Goal: Navigation & Orientation: Find specific page/section

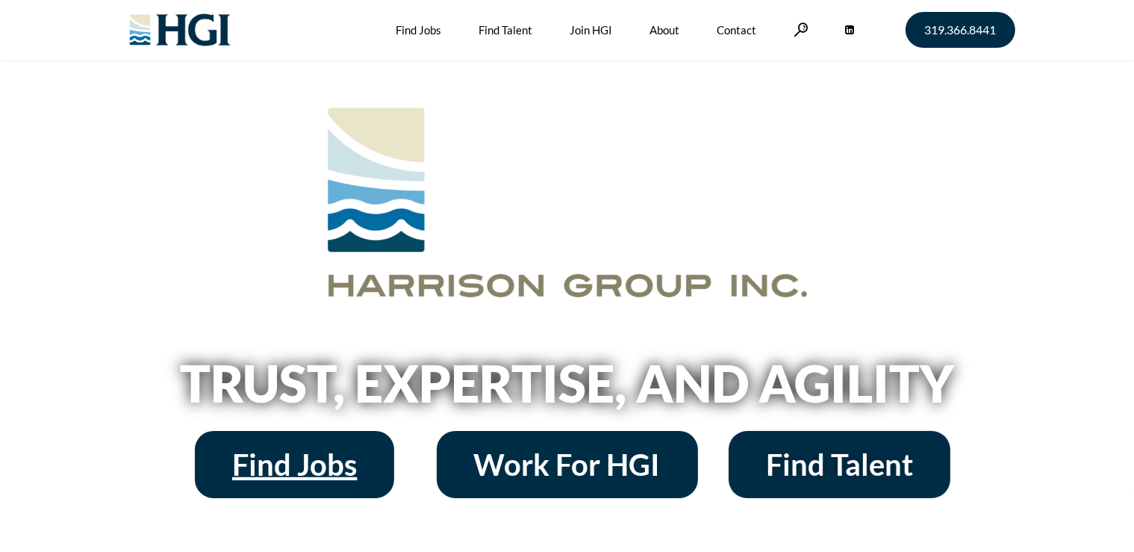
click at [342, 479] on span "Find Jobs" at bounding box center [294, 464] width 125 height 30
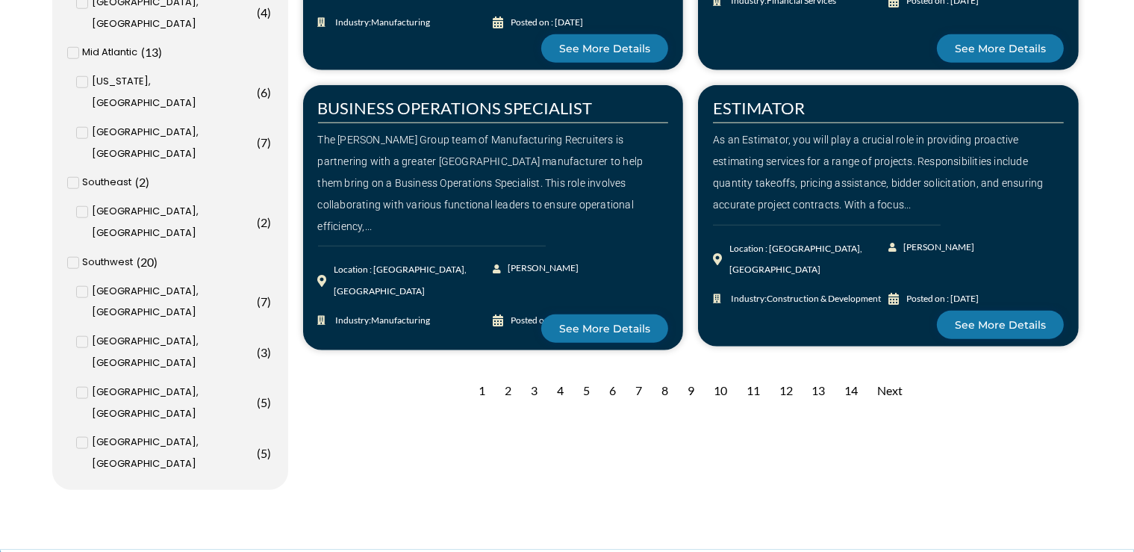
scroll to position [1470, 0]
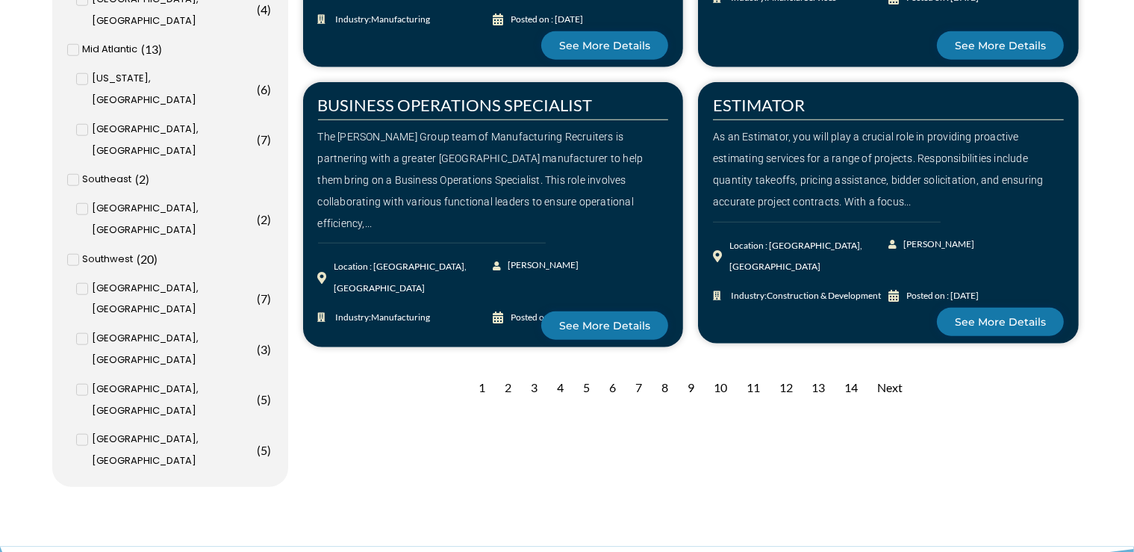
click at [885, 382] on div "Next" at bounding box center [890, 387] width 40 height 37
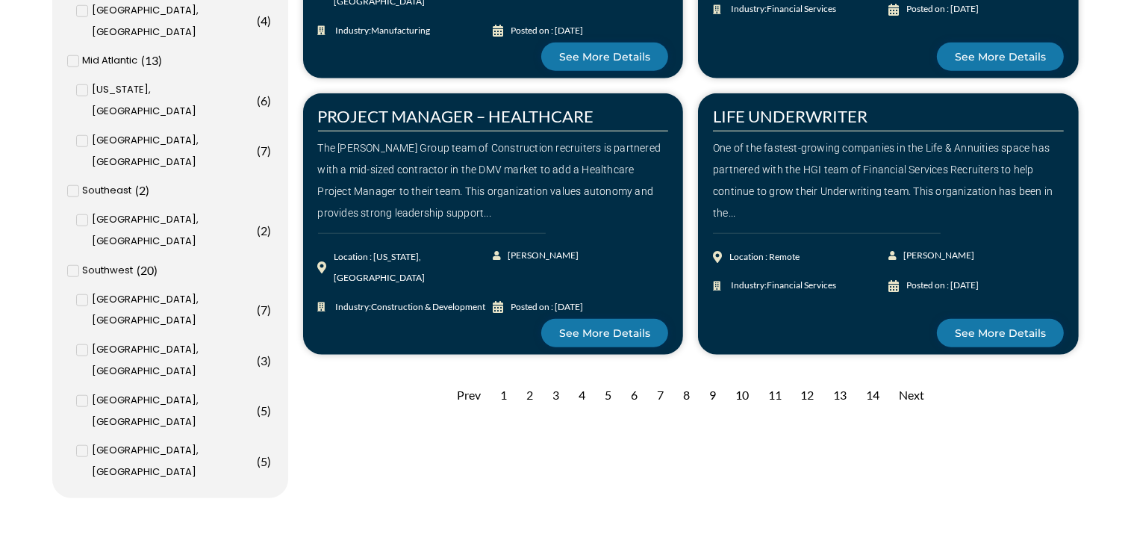
scroll to position [1467, 0]
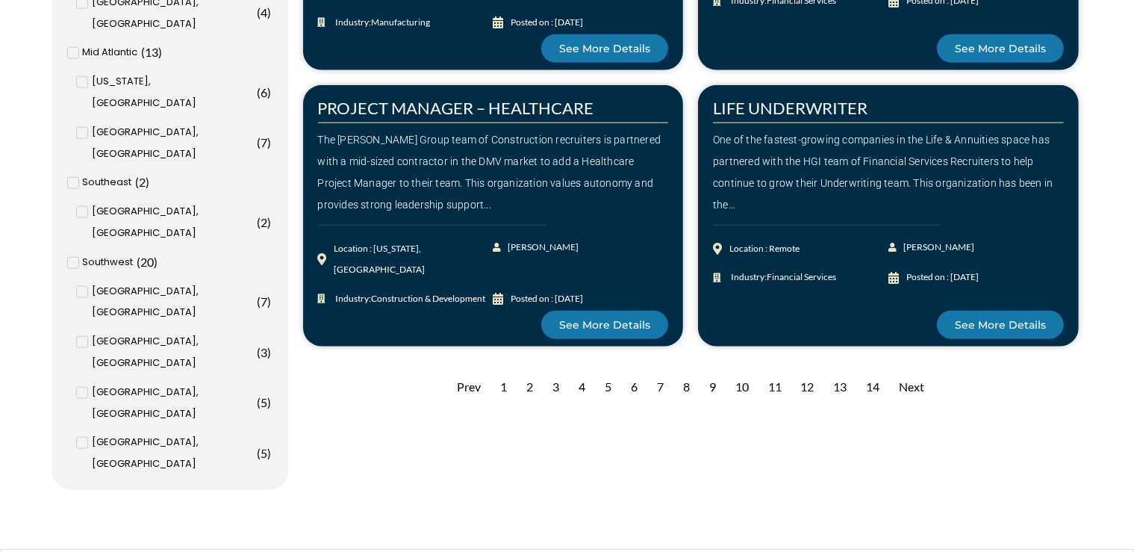
click at [911, 387] on div "Next" at bounding box center [912, 387] width 40 height 37
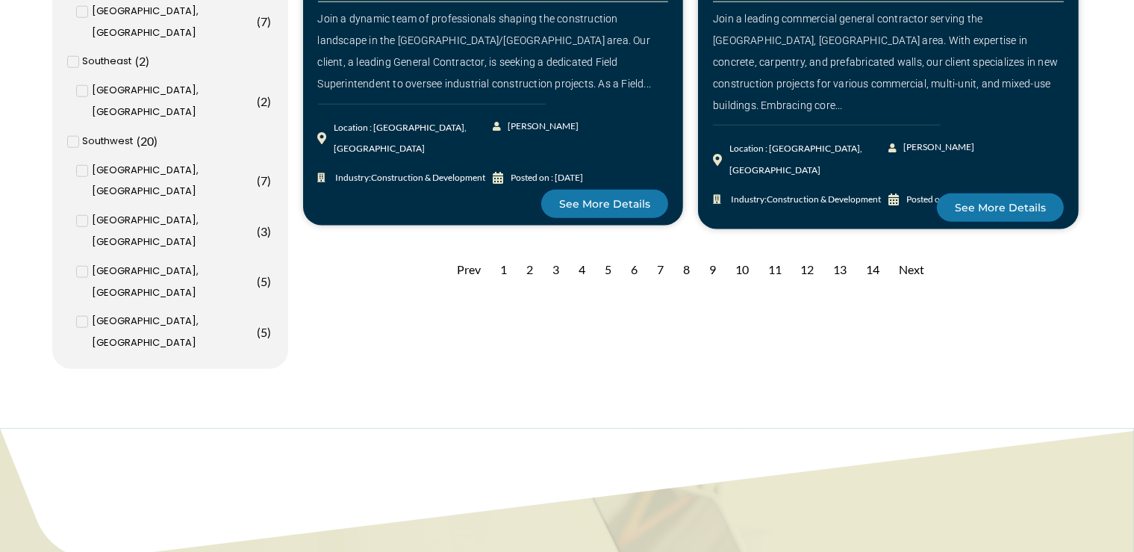
scroll to position [1597, 0]
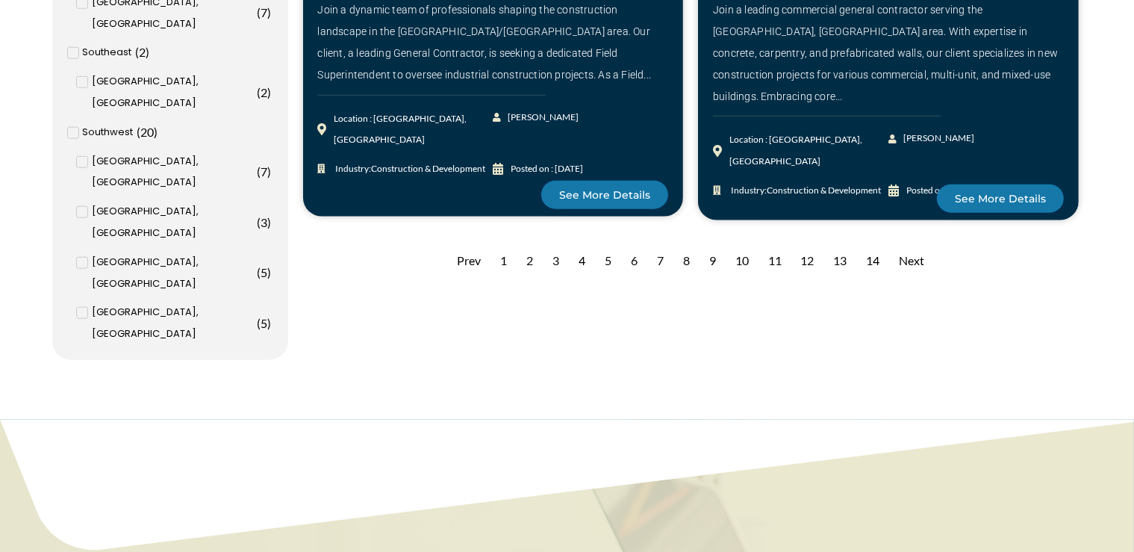
click at [921, 261] on div "Next" at bounding box center [912, 261] width 40 height 37
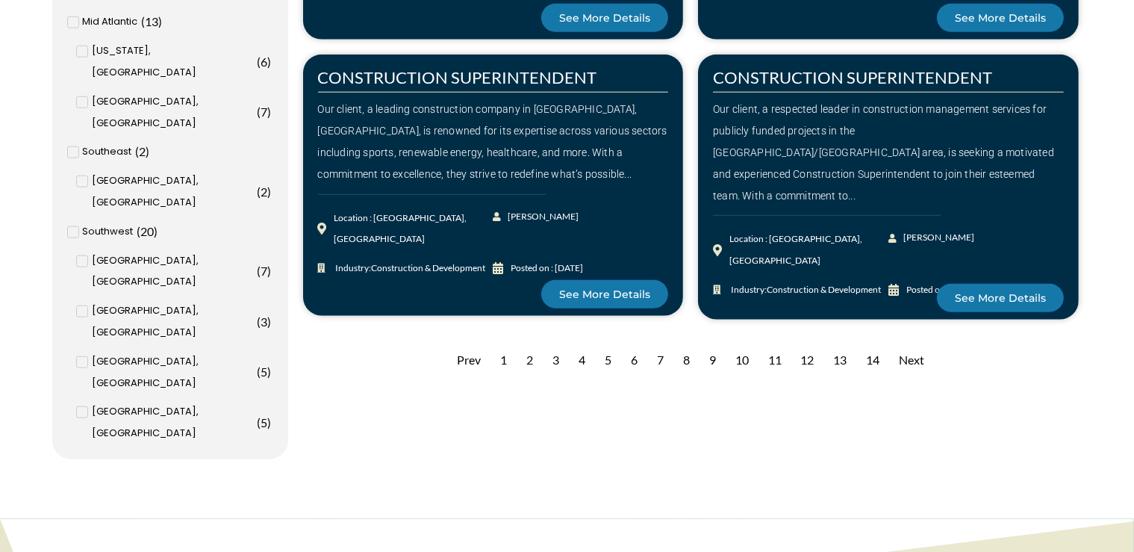
scroll to position [1501, 0]
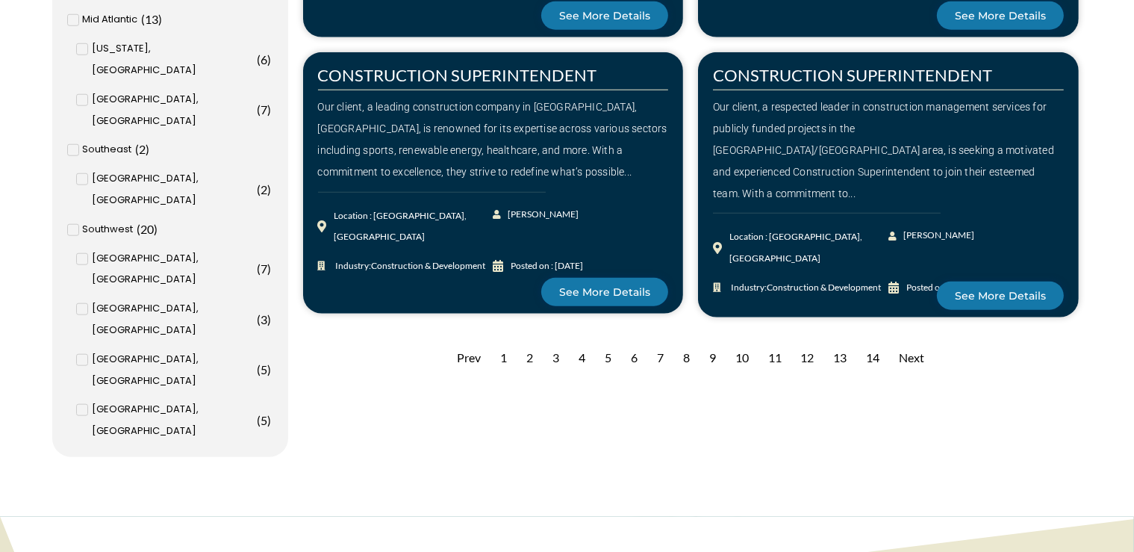
click at [920, 352] on div "Next" at bounding box center [912, 357] width 40 height 37
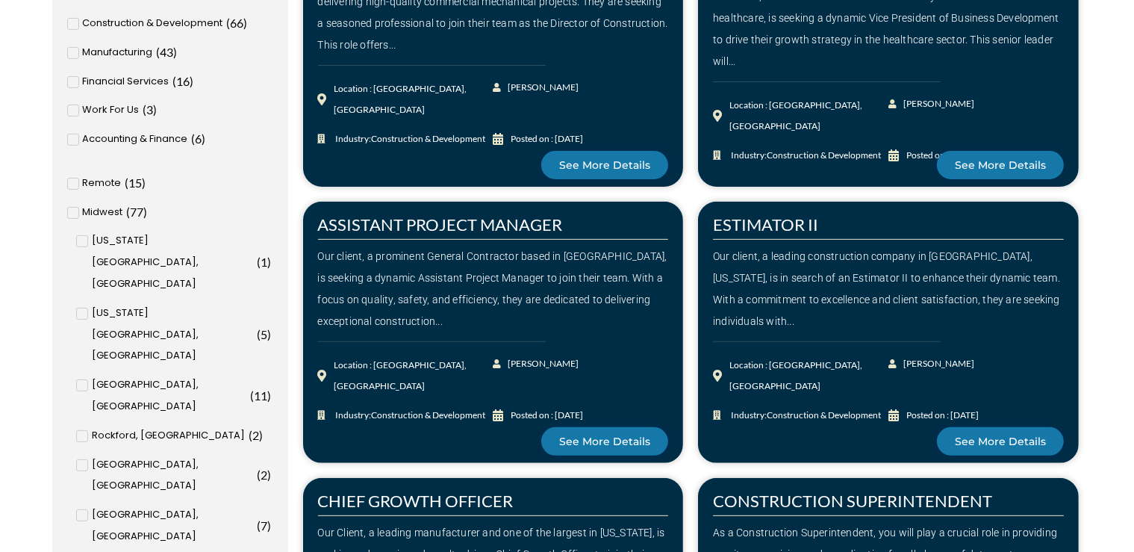
scroll to position [507, 0]
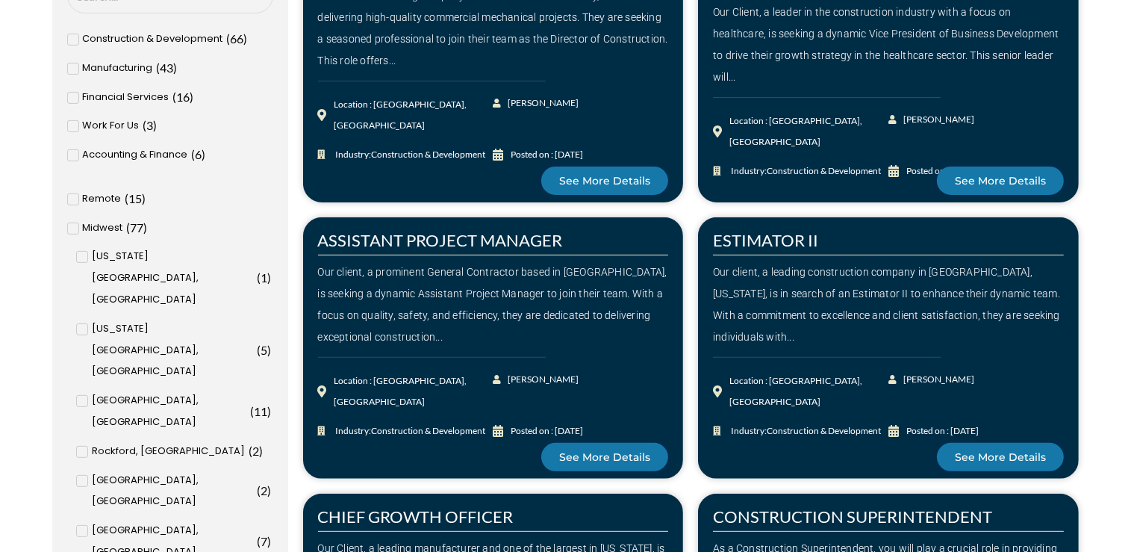
click at [91, 318] on div "Kansas City, MO ( 5 )" at bounding box center [173, 350] width 195 height 64
click at [0, 0] on input "Kansas City, MO ( 5 )" at bounding box center [0, 0] width 0 height 0
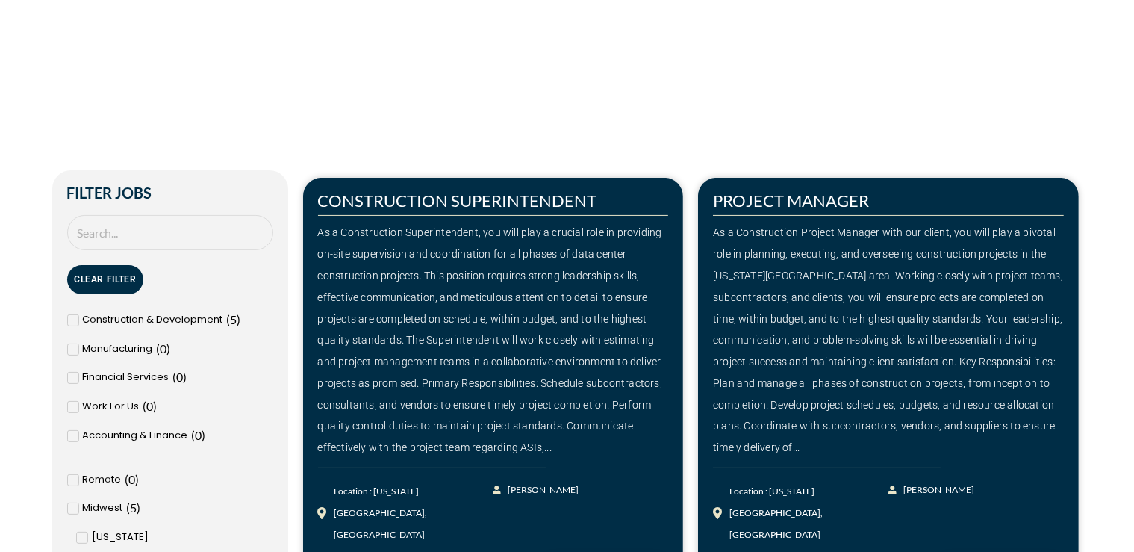
scroll to position [242, 0]
